Goal: Download file/media

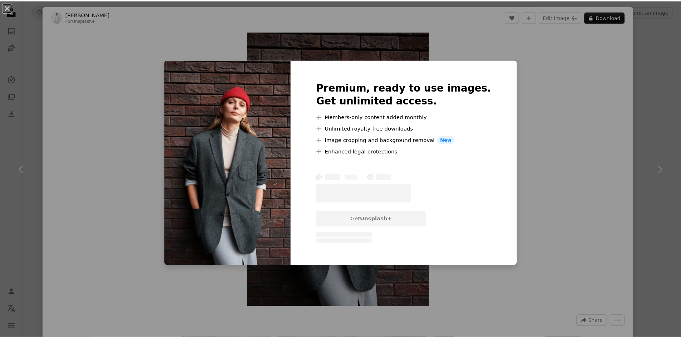
scroll to position [36, 0]
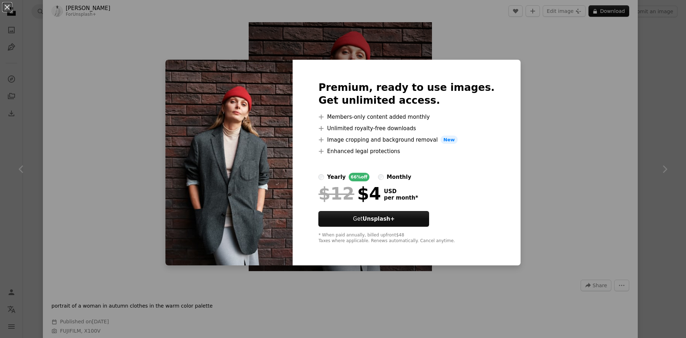
click at [532, 151] on div "An X shape Premium, ready to use images. Get unlimited access. A plus sign Memb…" at bounding box center [343, 169] width 686 height 338
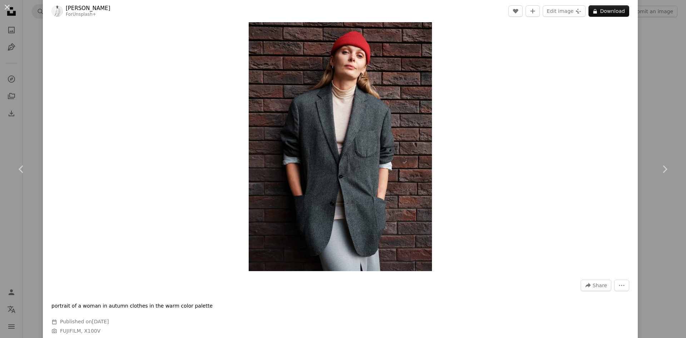
click at [627, 37] on div "Zoom in" at bounding box center [340, 133] width 595 height 282
click at [644, 43] on div "An X shape Chevron left Chevron right [PERSON_NAME] For Unsplash+ A heart A plu…" at bounding box center [343, 169] width 686 height 338
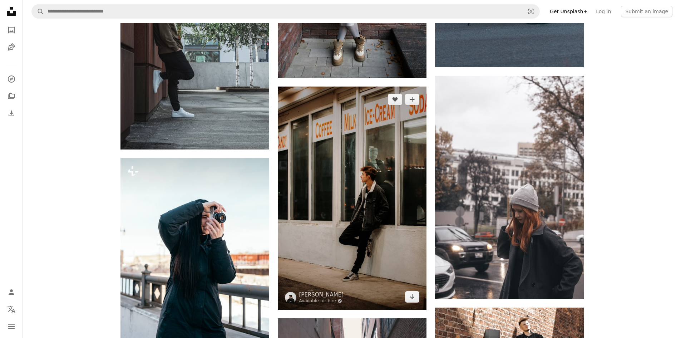
scroll to position [8824, 0]
